Goal: Task Accomplishment & Management: Use online tool/utility

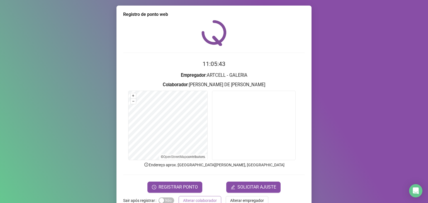
scroll to position [14, 0]
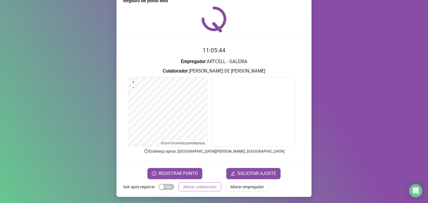
click at [197, 187] on span "Alterar colaborador" at bounding box center [200, 187] width 34 height 6
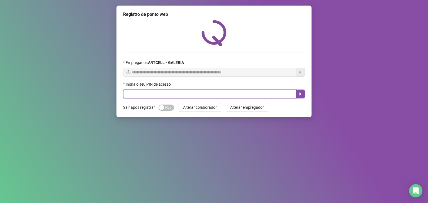
click at [215, 94] on input "text" at bounding box center [209, 94] width 173 height 9
type input "*****"
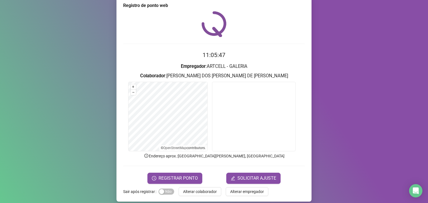
scroll to position [14, 0]
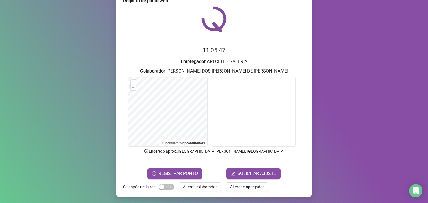
click at [187, 180] on div "Registro [PERSON_NAME] web 11:05:47 Empregador : ARTCELL - GALERIA Colaborador …" at bounding box center [213, 94] width 195 height 205
click at [186, 175] on span "REGISTRAR PONTO" at bounding box center [177, 173] width 39 height 7
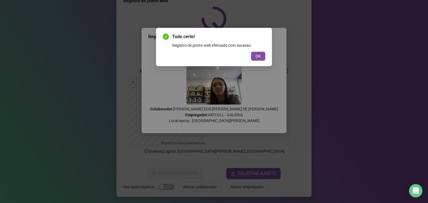
click at [186, 175] on div "Tudo certo! Registro de ponto web efetuado com sucesso. OK" at bounding box center [214, 101] width 428 height 203
click at [258, 55] on span "OK" at bounding box center [257, 56] width 5 height 6
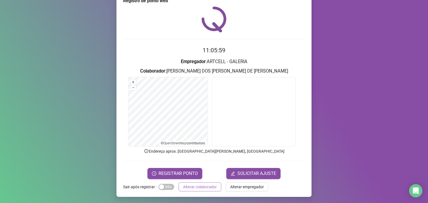
click at [203, 184] on span "Alterar colaborador" at bounding box center [200, 187] width 34 height 6
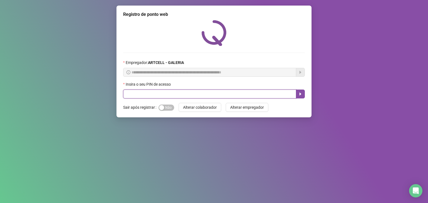
click at [261, 93] on input "text" at bounding box center [209, 94] width 173 height 9
type input "*****"
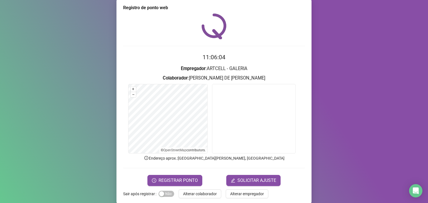
scroll to position [14, 0]
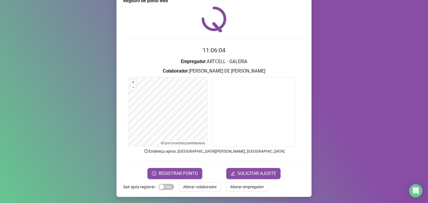
click at [178, 161] on div at bounding box center [213, 161] width 181 height 0
click at [174, 168] on button "REGISTRAR PONTO" at bounding box center [174, 173] width 55 height 11
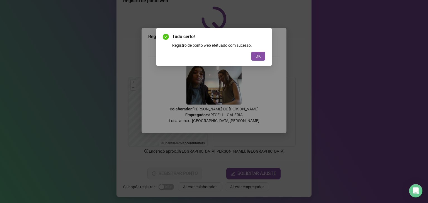
click at [249, 55] on div "OK" at bounding box center [214, 56] width 102 height 9
